Goal: Entertainment & Leisure: Consume media (video, audio)

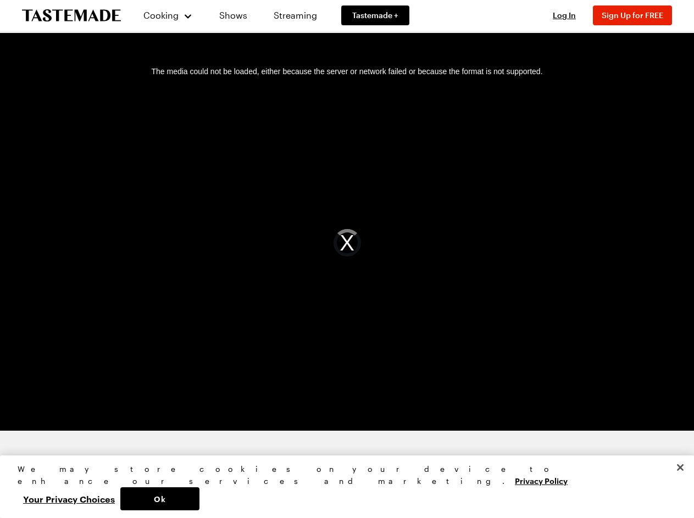
click at [347, 259] on div "The media could not be loaded, either because the server or network failed or b…" at bounding box center [347, 243] width 668 height 376
click at [163, 15] on span "Cooking" at bounding box center [160, 15] width 35 height 10
click at [569, 15] on span "Log In" at bounding box center [564, 14] width 23 height 9
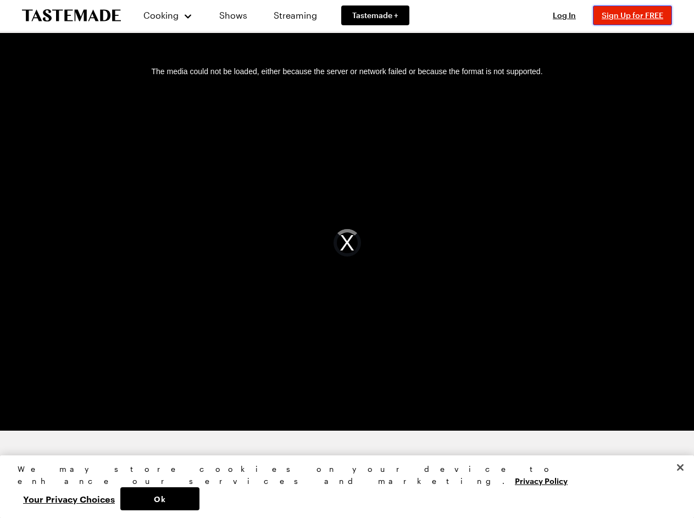
click at [637, 15] on span "Sign Up for FREE" at bounding box center [633, 14] width 62 height 9
click at [347, 243] on div "The media could not be loaded, either because the server or network failed or b…" at bounding box center [347, 243] width 668 height 376
click at [199, 499] on button "Ok" at bounding box center [159, 498] width 79 height 23
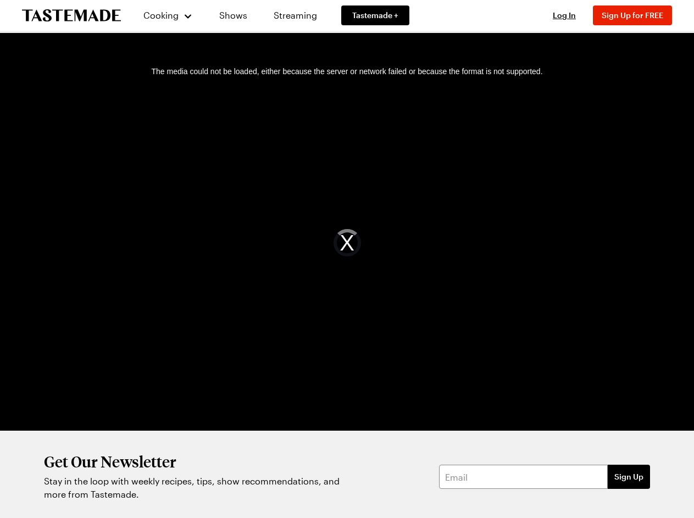
click at [120, 499] on button "Your Privacy Choices" at bounding box center [69, 498] width 103 height 23
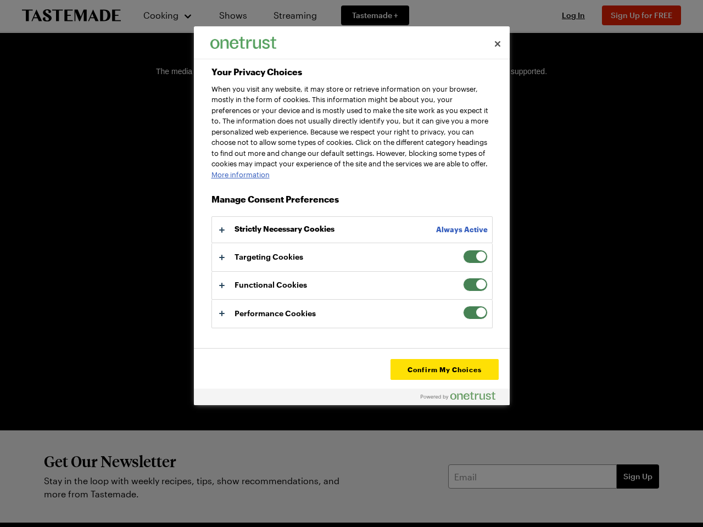
click at [680, 492] on div "Get Our Newsletter Stay in the loop with weekly recipes, tips, show recommendat…" at bounding box center [351, 477] width 703 height 92
